Goal: Contribute content

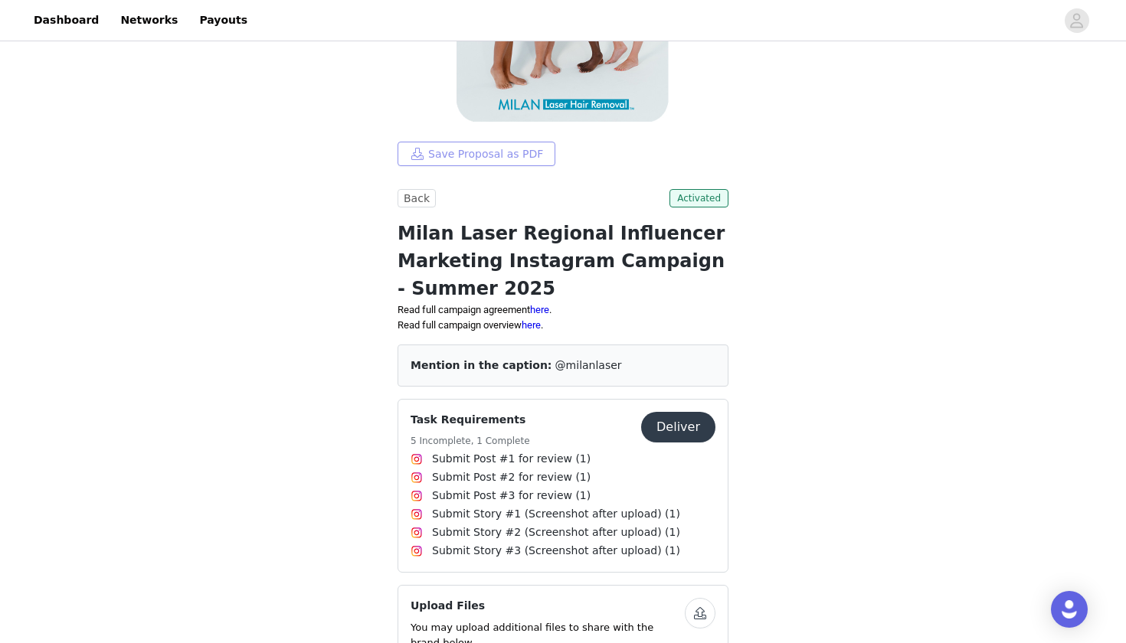
scroll to position [197, 0]
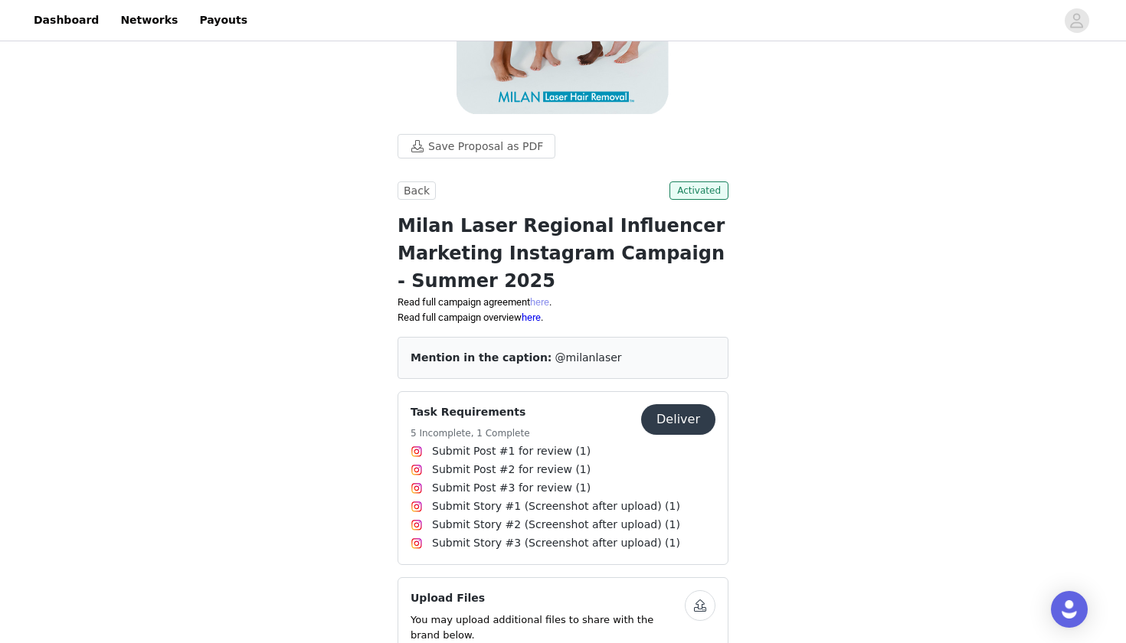
click at [549, 302] on link "here" at bounding box center [539, 301] width 19 height 11
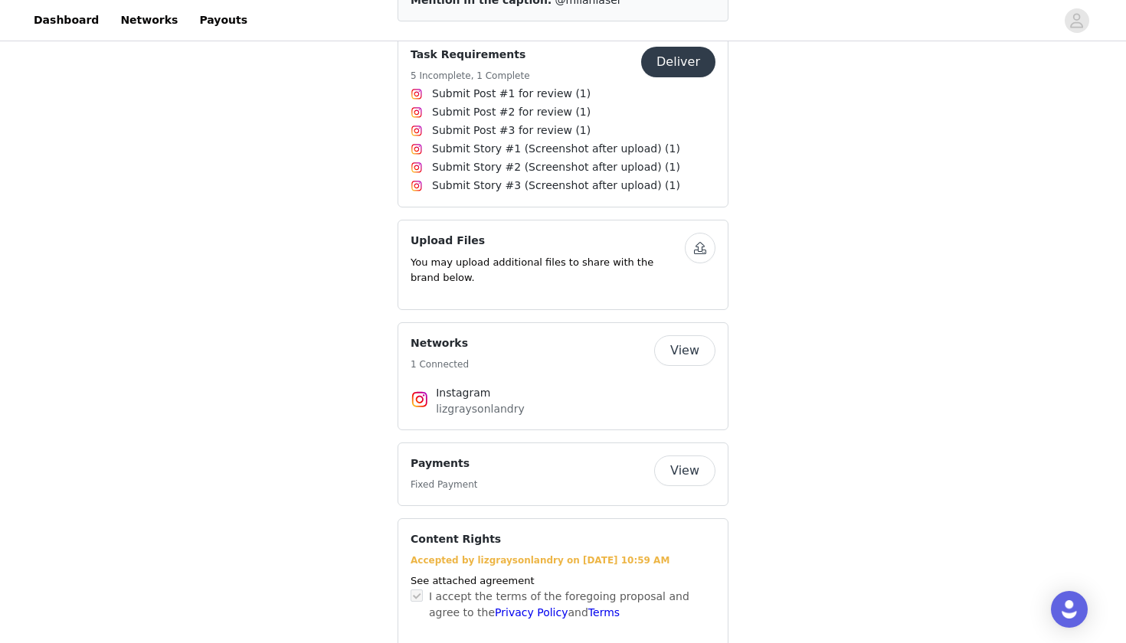
scroll to position [555, 0]
click at [690, 63] on button "Deliver" at bounding box center [678, 62] width 74 height 31
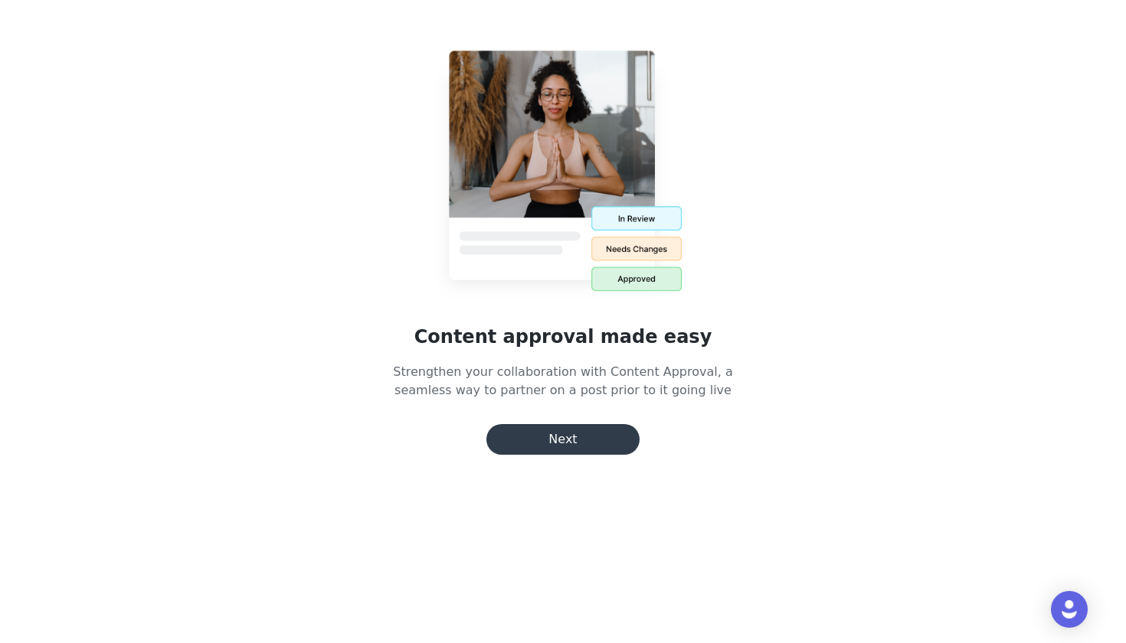
scroll to position [9, 0]
click at [579, 448] on button "Next" at bounding box center [562, 439] width 153 height 31
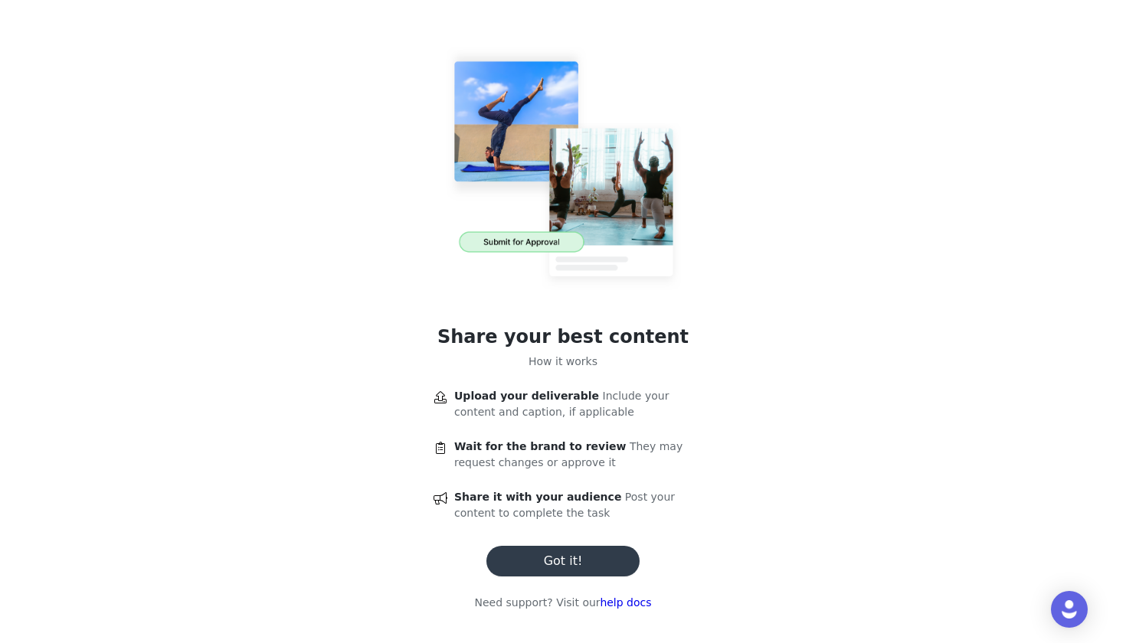
scroll to position [224, 0]
click at [597, 568] on button "Got it!" at bounding box center [562, 561] width 153 height 31
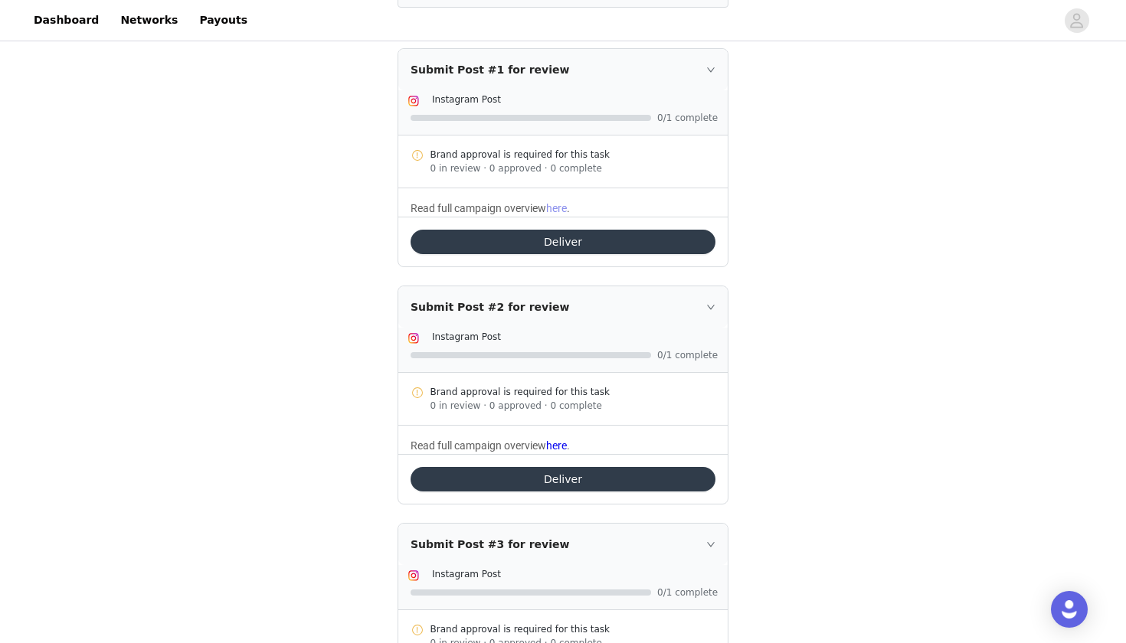
click at [567, 211] on link "here" at bounding box center [556, 208] width 21 height 12
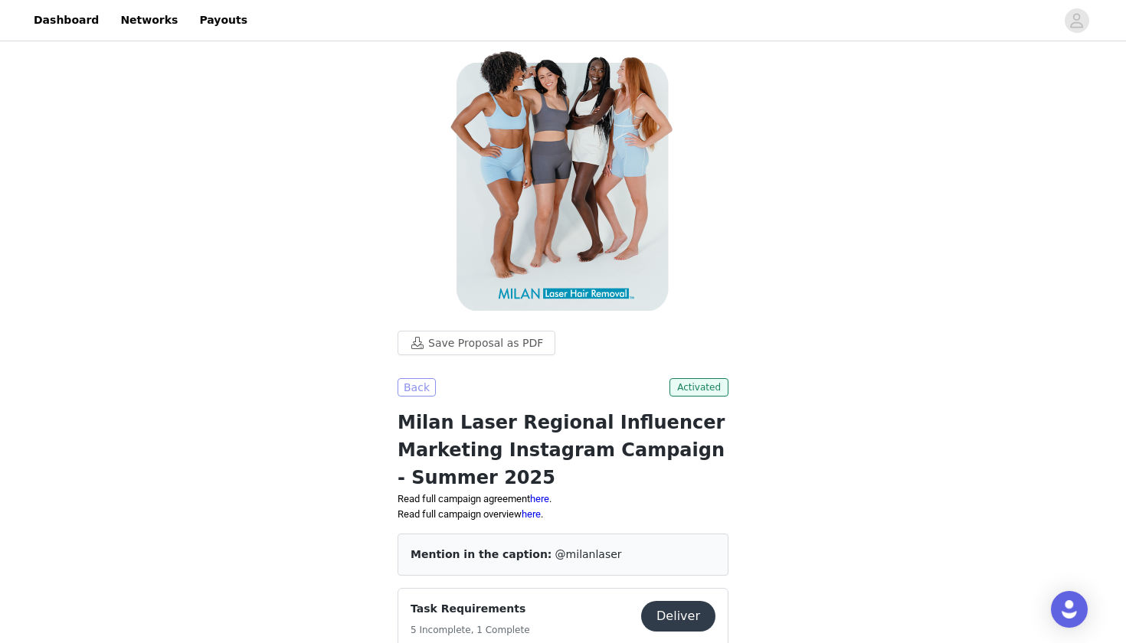
click at [421, 382] on button "Back" at bounding box center [417, 387] width 38 height 18
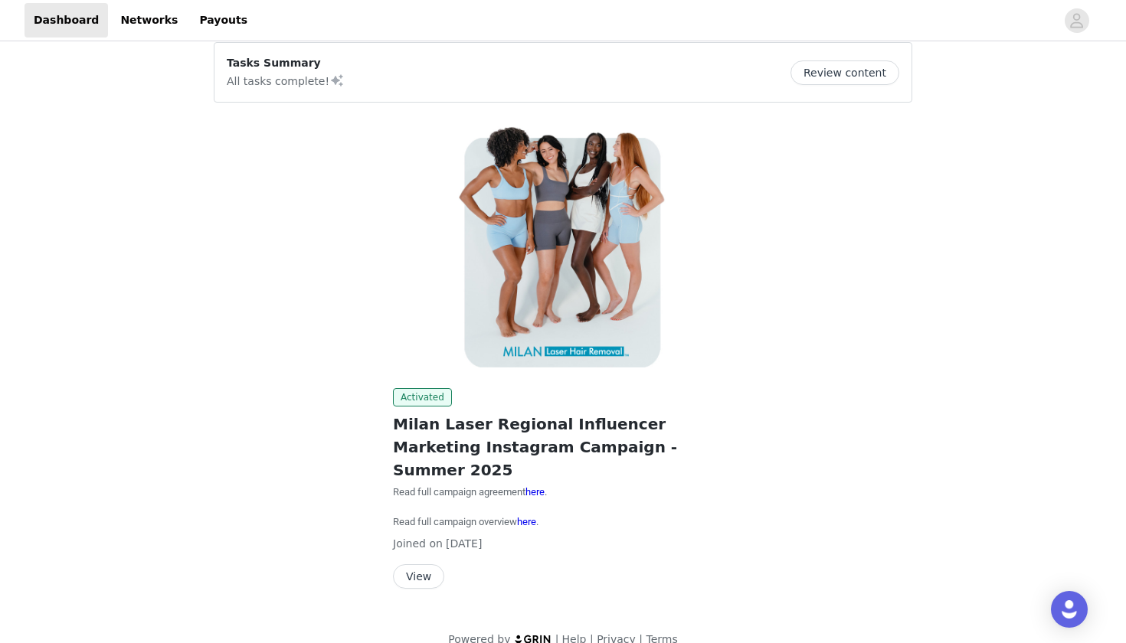
scroll to position [13, 0]
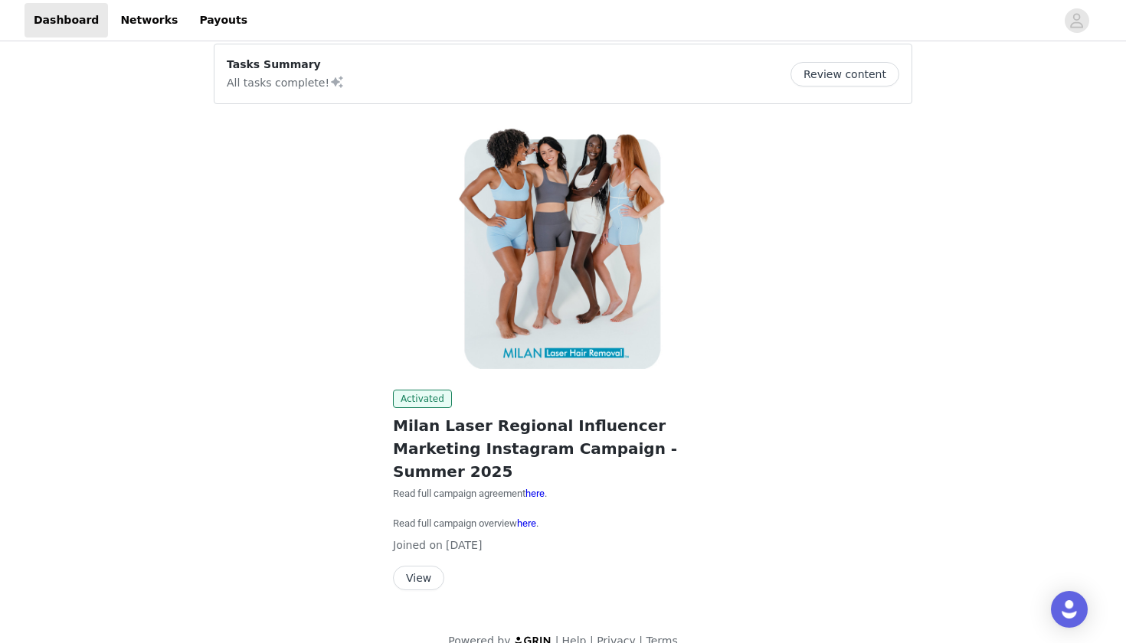
click at [424, 566] on button "View" at bounding box center [418, 578] width 51 height 25
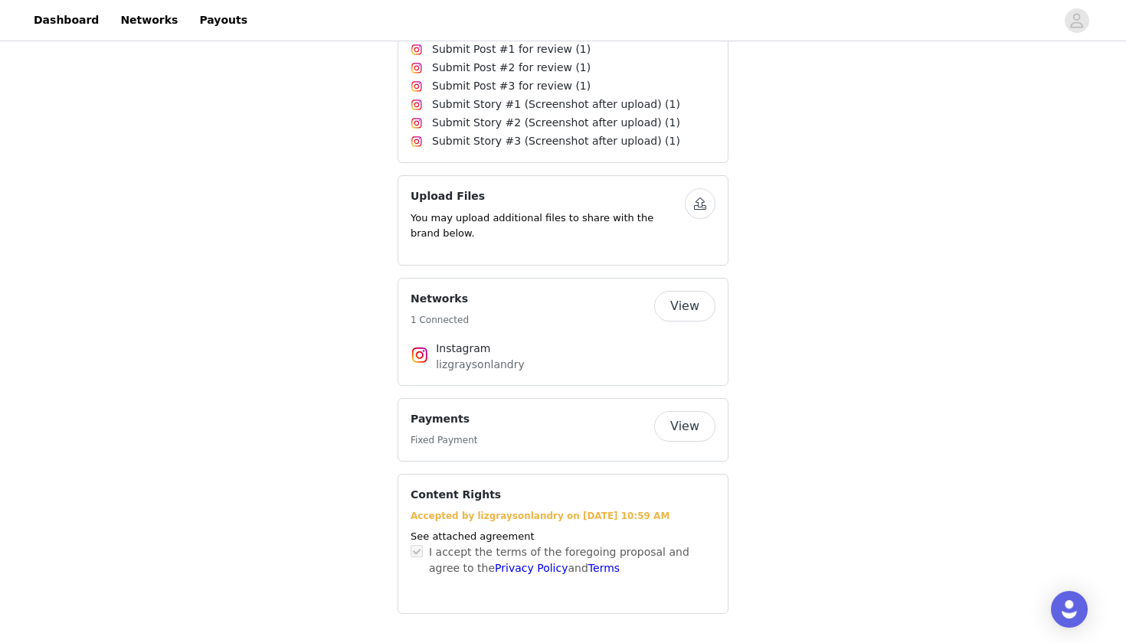
scroll to position [598, 0]
click at [692, 308] on button "View" at bounding box center [684, 307] width 61 height 31
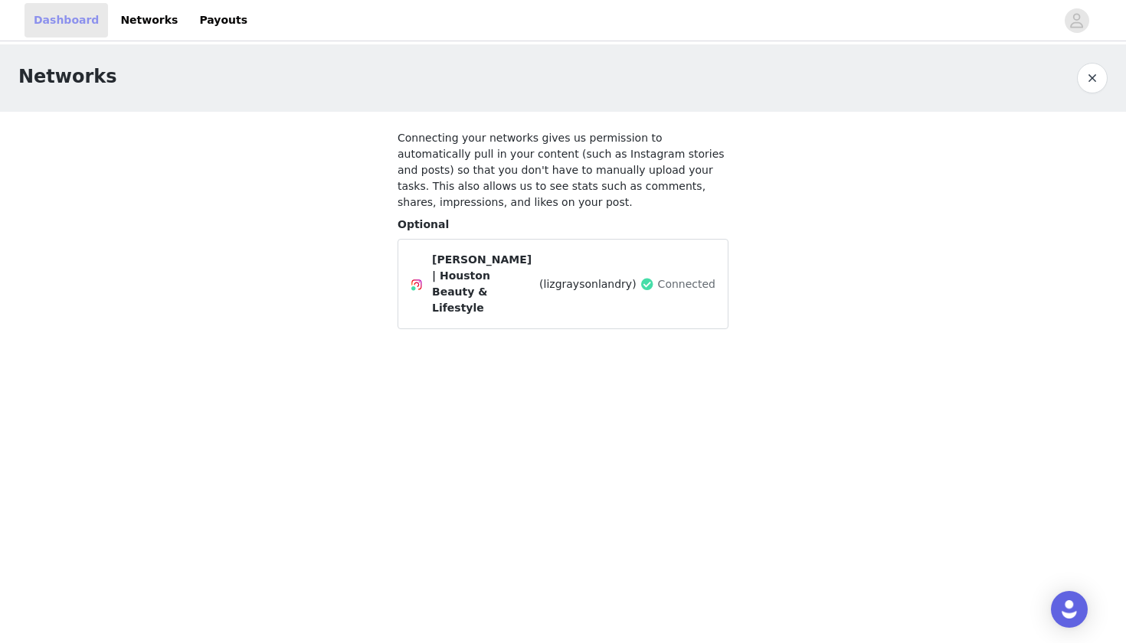
click at [97, 21] on link "Dashboard" at bounding box center [66, 20] width 83 height 34
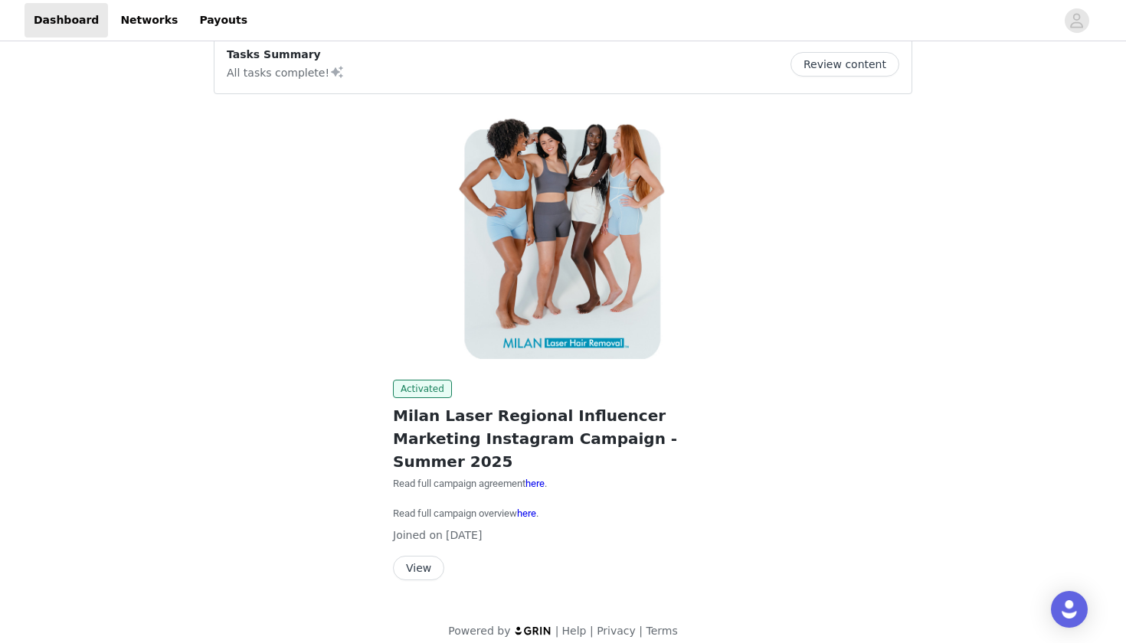
scroll to position [13, 0]
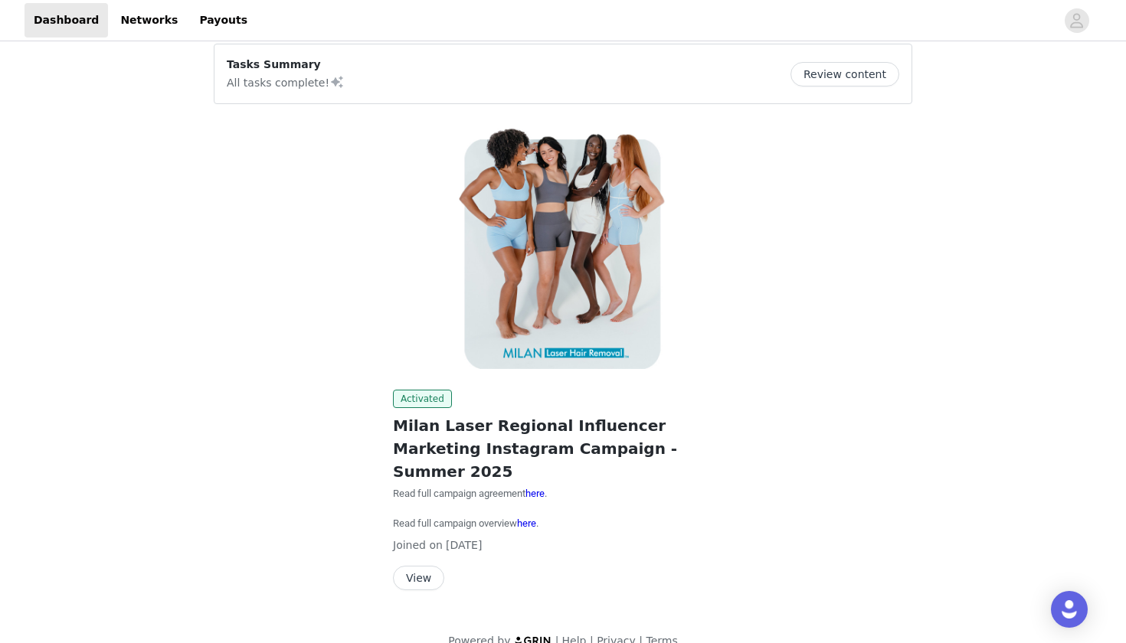
click at [424, 566] on button "View" at bounding box center [418, 578] width 51 height 25
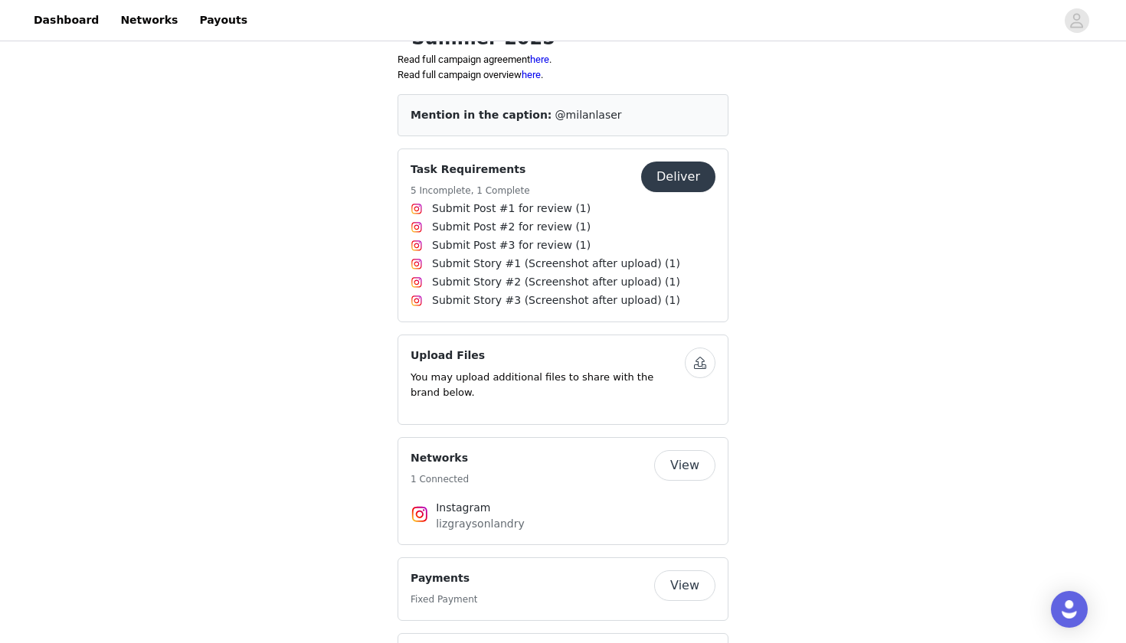
scroll to position [437, 0]
click at [680, 171] on button "Deliver" at bounding box center [678, 179] width 74 height 31
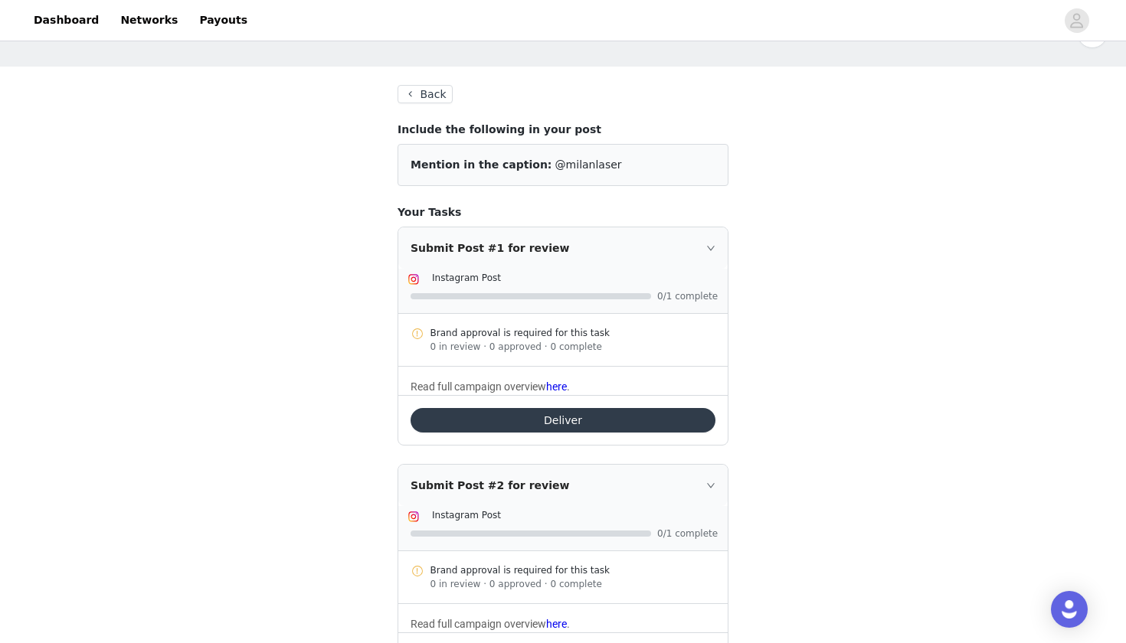
scroll to position [45, 0]
click at [602, 421] on button "Deliver" at bounding box center [563, 420] width 305 height 25
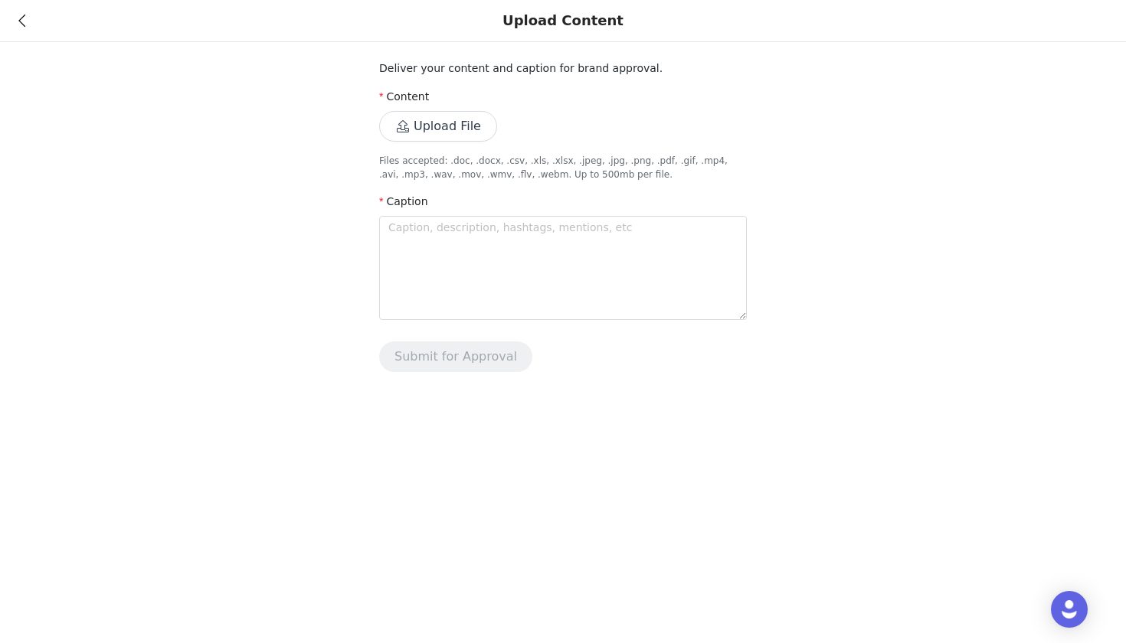
click at [431, 139] on button "Upload File" at bounding box center [438, 126] width 118 height 31
click at [411, 235] on textarea at bounding box center [563, 268] width 368 height 104
paste textarea "Have you ever had laser hair removal before… but it didn’t quite get it all? Th…"
type textarea "Have you ever had laser hair removal before… but it didn’t quite get it all? Th…"
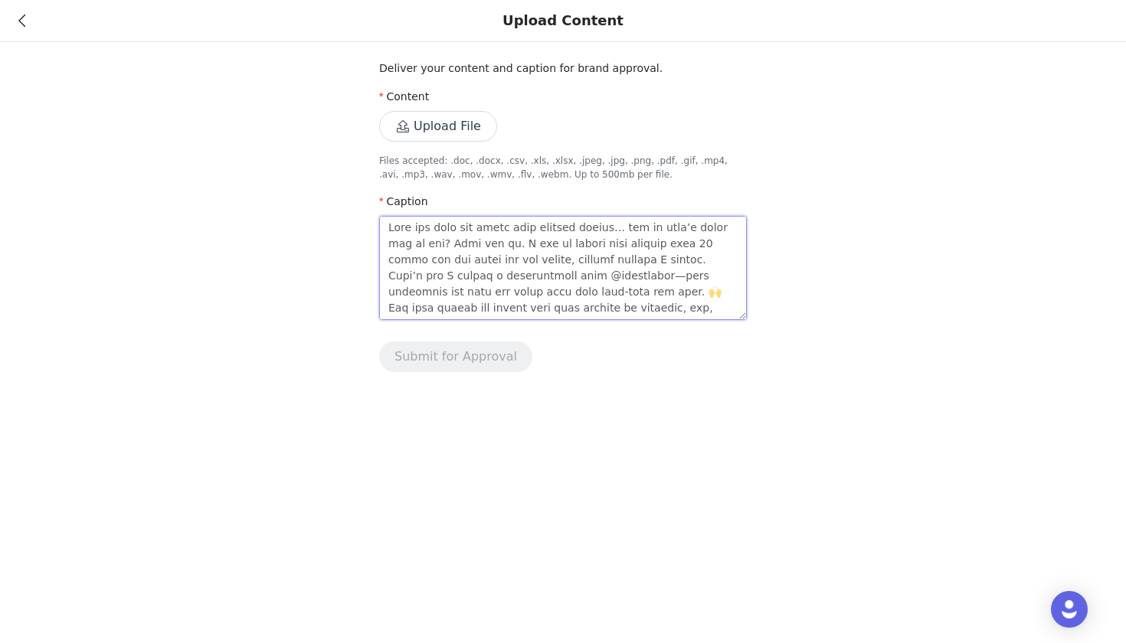
scroll to position [193, 0]
click at [686, 280] on textarea at bounding box center [563, 268] width 368 height 104
type textarea "Have you ever had laser hair removal before… but it didn’t quite get it all? Th…"
click at [388, 276] on textarea at bounding box center [563, 268] width 368 height 104
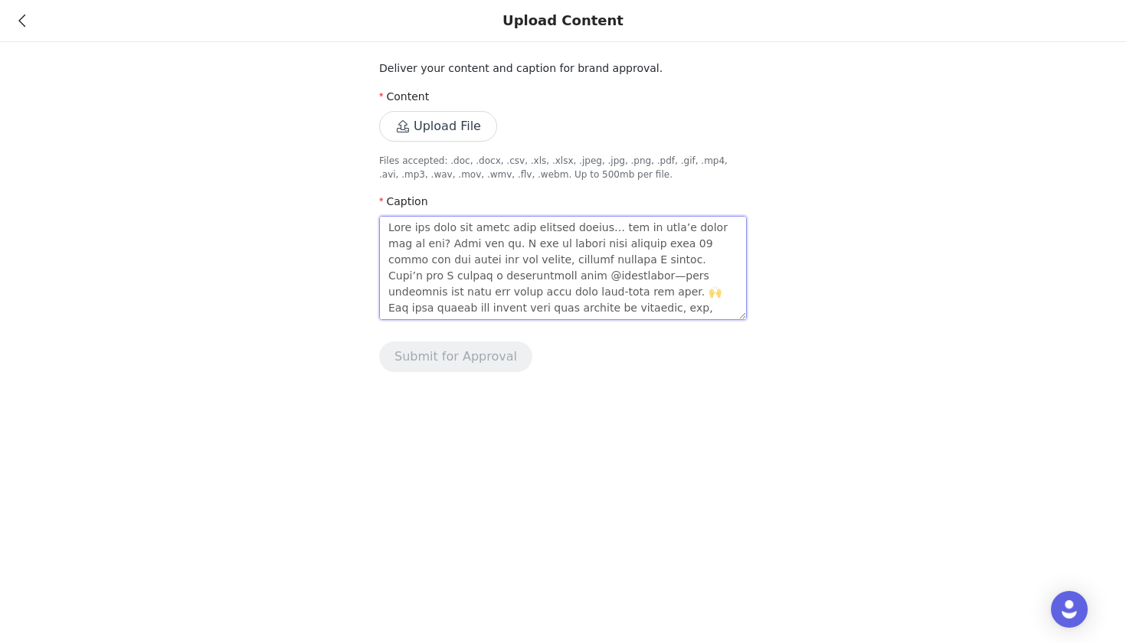
type textarea "Have you ever had laser hair removal before… but it didn’t quite get it all? Th…"
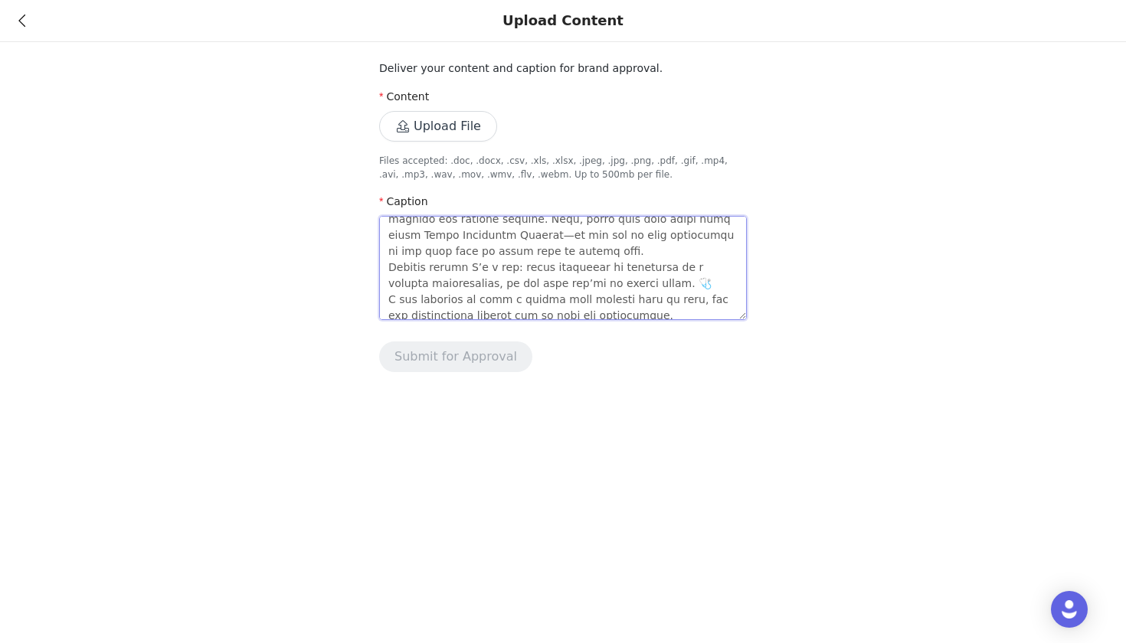
scroll to position [139, 0]
click at [388, 266] on textarea at bounding box center [563, 268] width 368 height 104
type textarea "Have you ever had laser hair removal before… but it didn’t quite get it all? Th…"
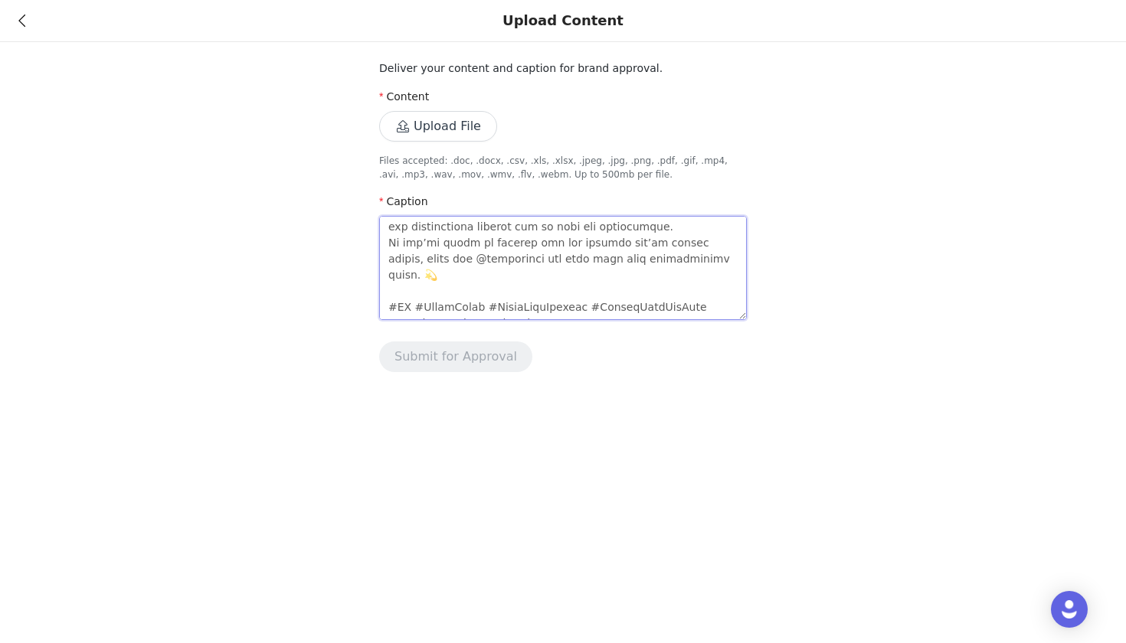
scroll to position [241, 0]
click at [389, 243] on textarea at bounding box center [563, 268] width 368 height 104
type textarea "Have you ever had laser hair removal before… but it didn’t quite get it all? Th…"
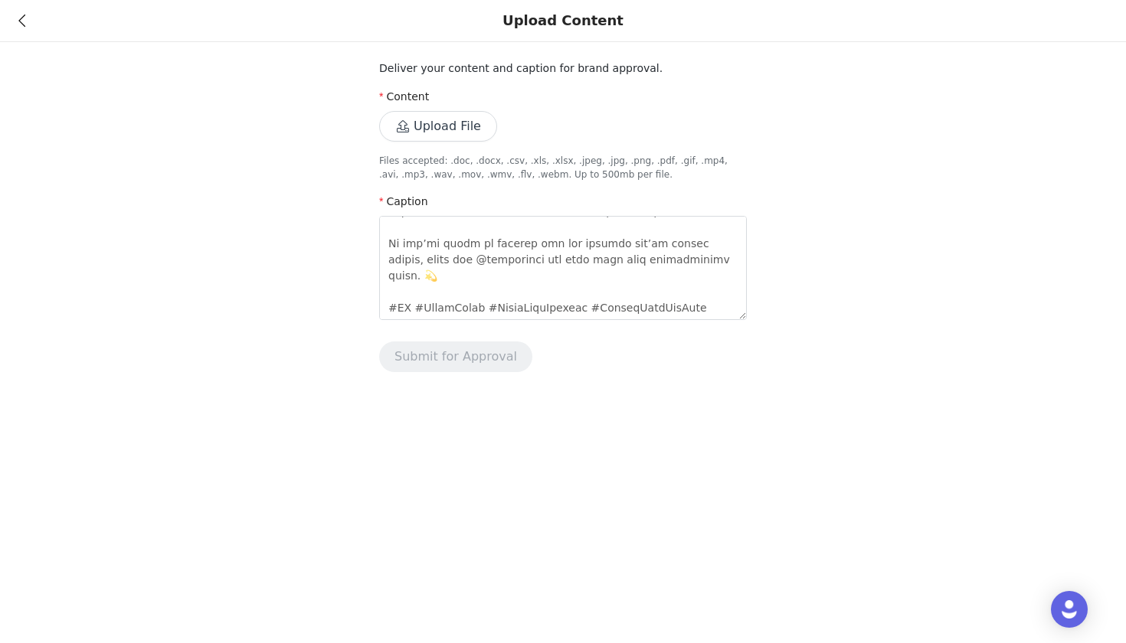
click at [454, 120] on button "Upload File" at bounding box center [438, 126] width 118 height 31
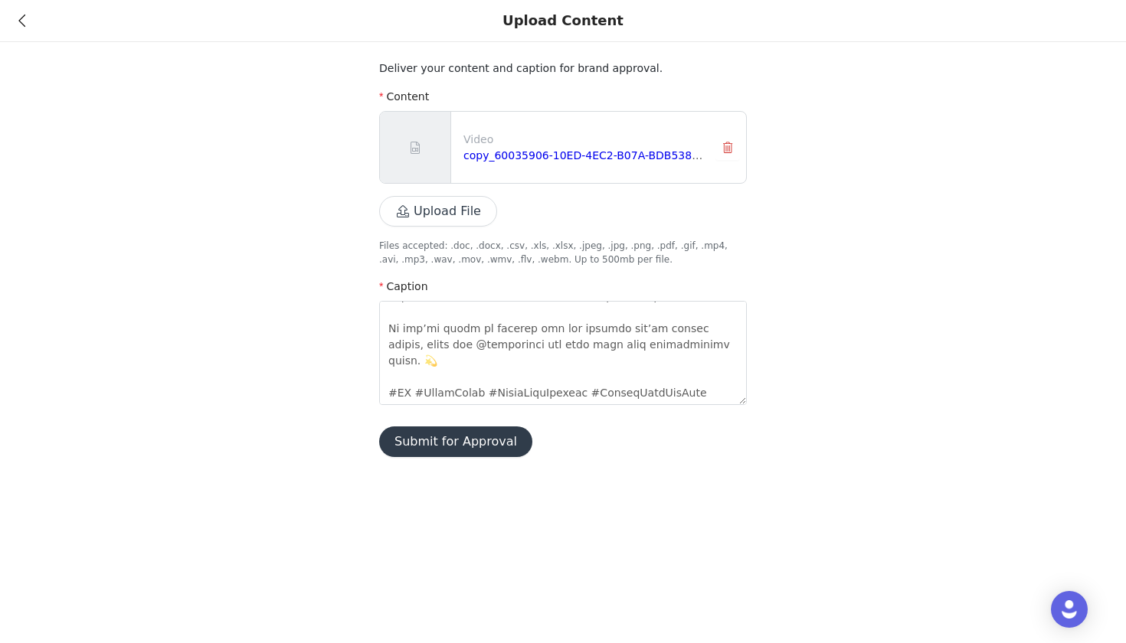
click at [496, 445] on button "Submit for Approval" at bounding box center [455, 442] width 153 height 31
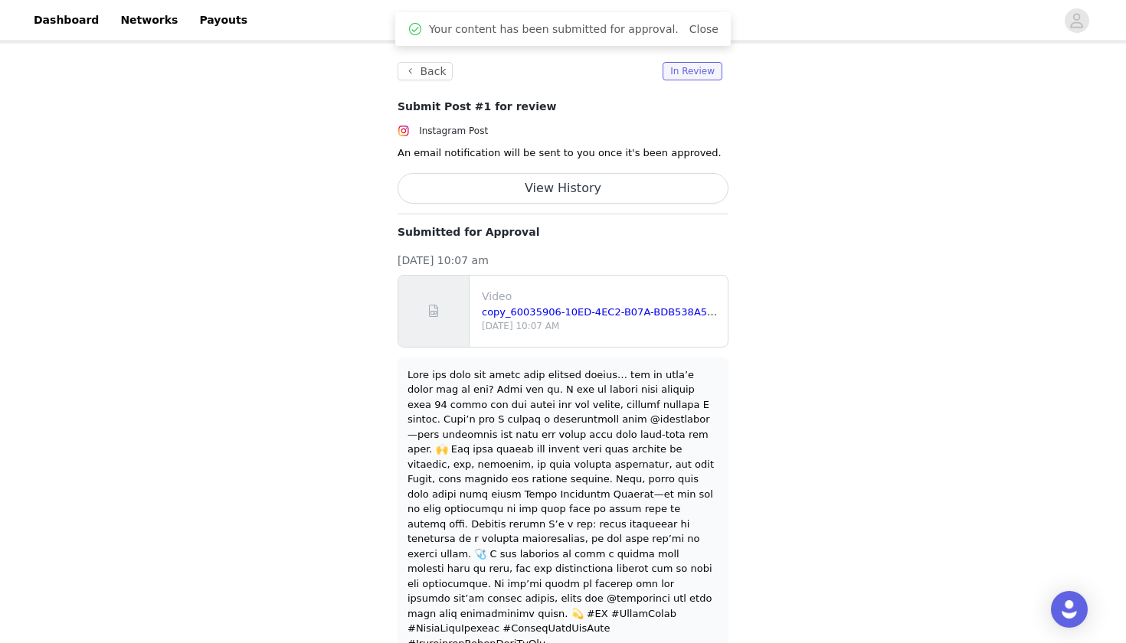
scroll to position [67, 0]
click at [434, 75] on button "Back" at bounding box center [425, 72] width 55 height 18
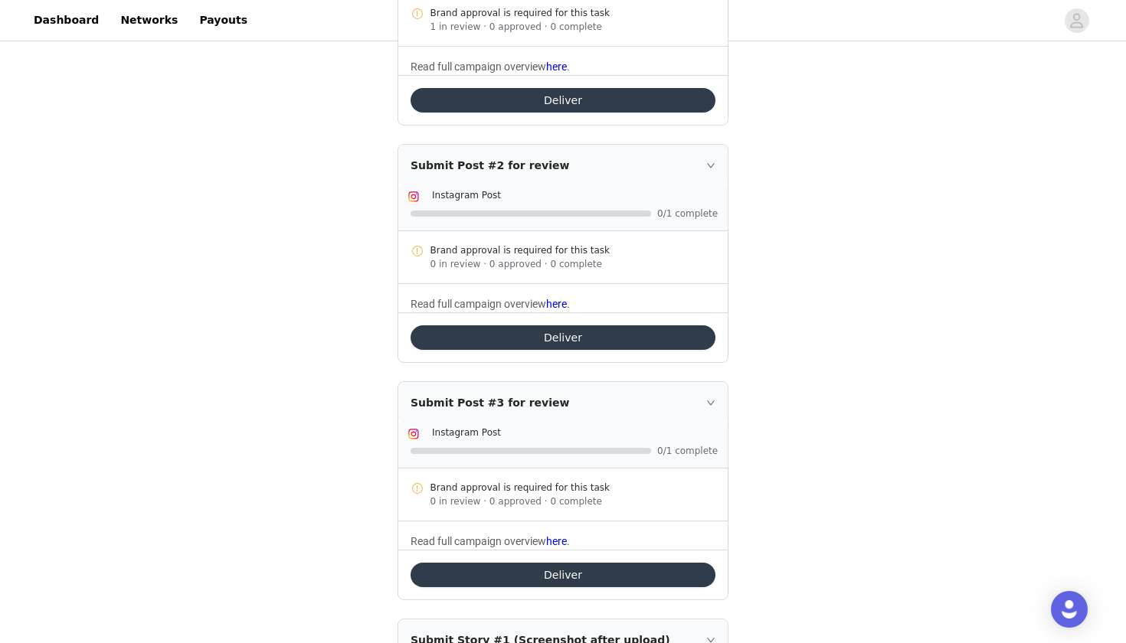
scroll to position [368, 0]
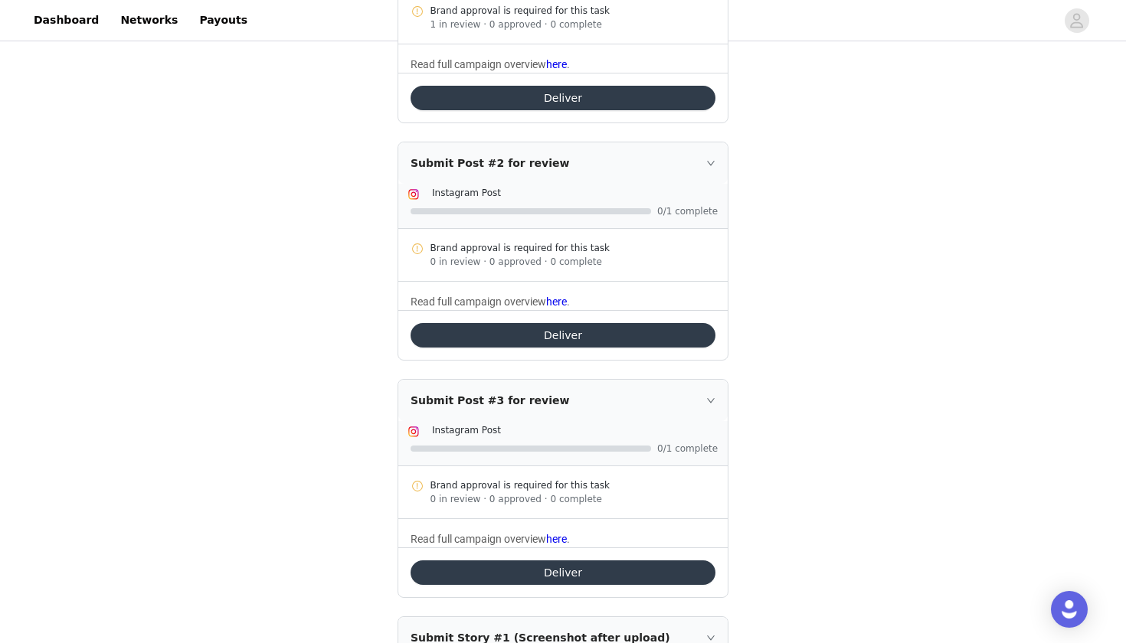
click at [527, 337] on button "Deliver" at bounding box center [563, 335] width 305 height 25
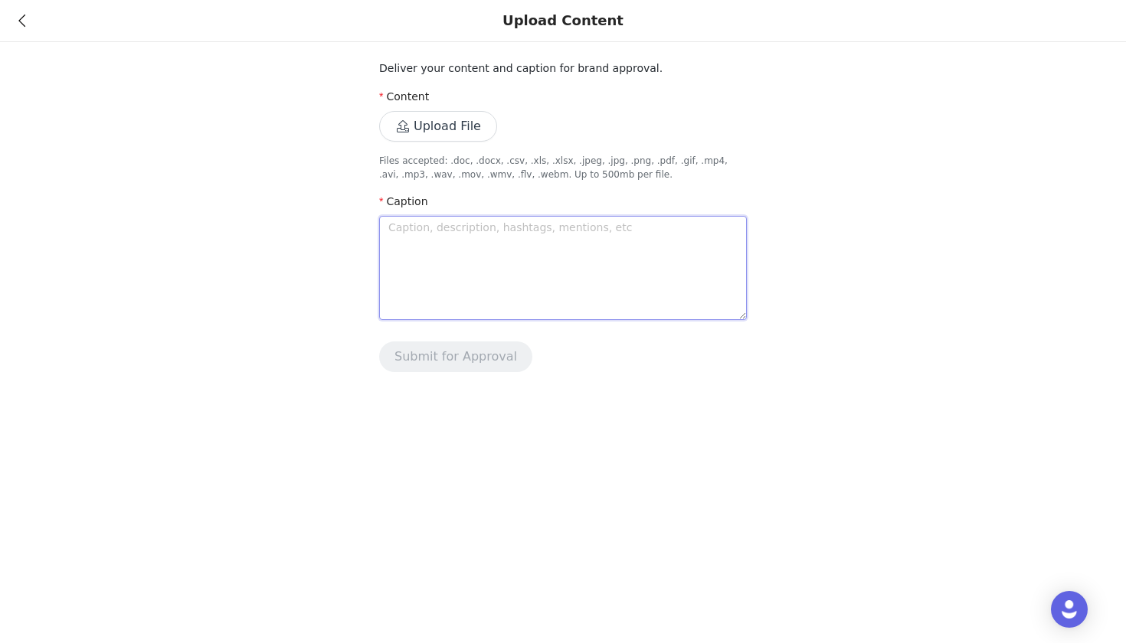
click at [416, 237] on textarea at bounding box center [563, 268] width 368 height 104
paste textarea "I finally went in for my first laser hair removal treatment at @milanlaser and …"
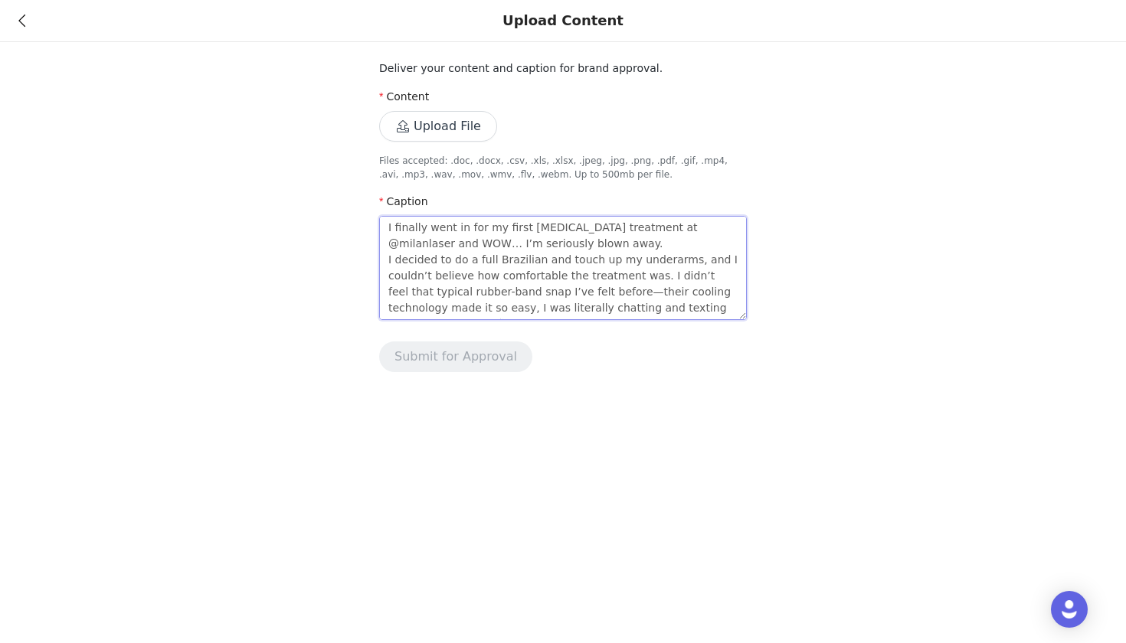
scroll to position [161, 0]
type textarea "I finally went in for my first laser hair removal treatment at @milanlaser and …"
click at [459, 121] on button "Upload File" at bounding box center [438, 126] width 118 height 31
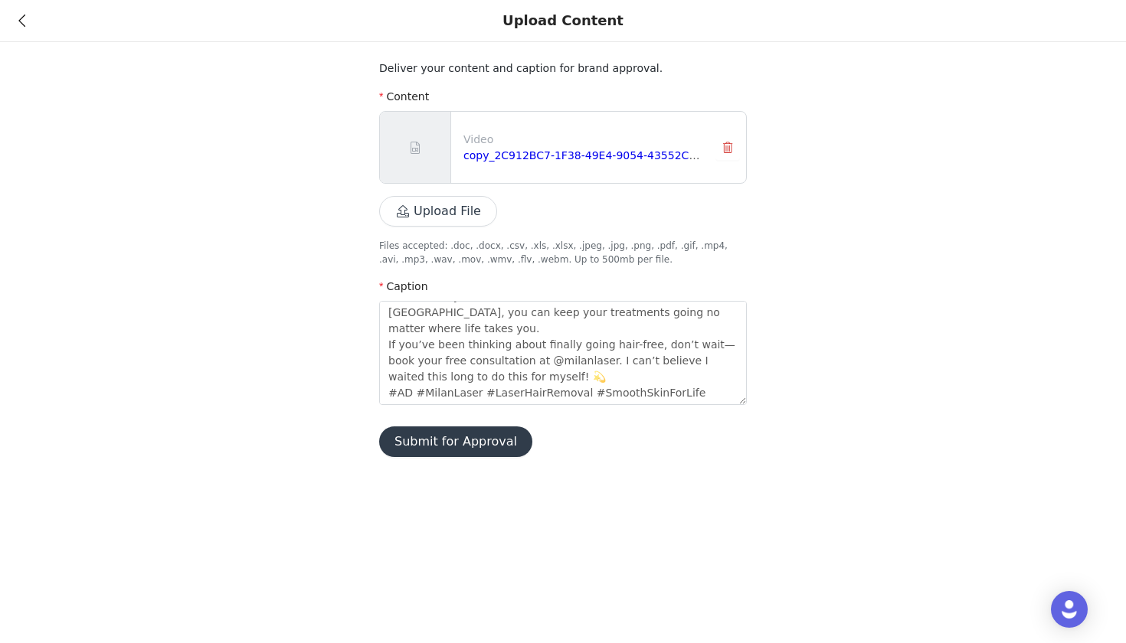
click at [439, 443] on button "Submit for Approval" at bounding box center [455, 442] width 153 height 31
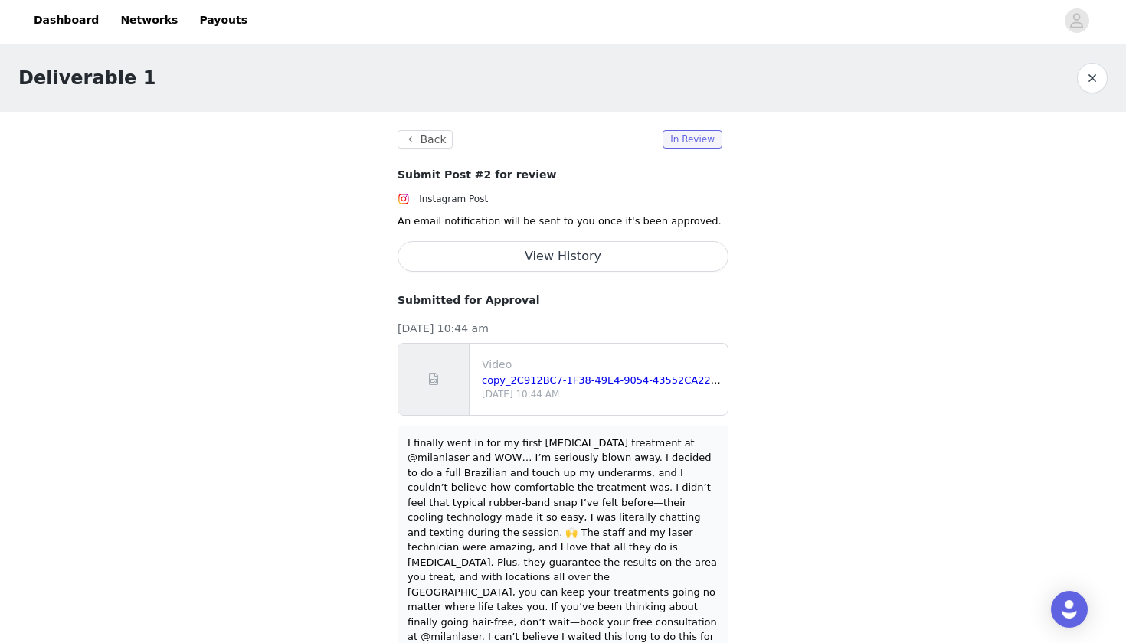
scroll to position [0, 0]
